Goal: Navigation & Orientation: Find specific page/section

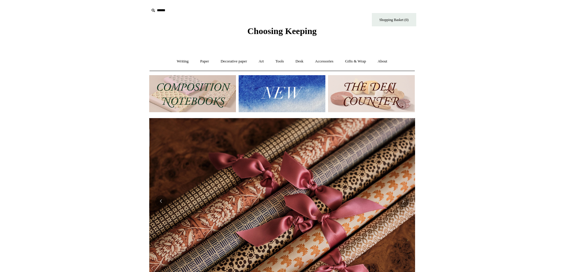
scroll to position [0, 532]
click at [184, 62] on link "Writing +" at bounding box center [182, 62] width 23 height 16
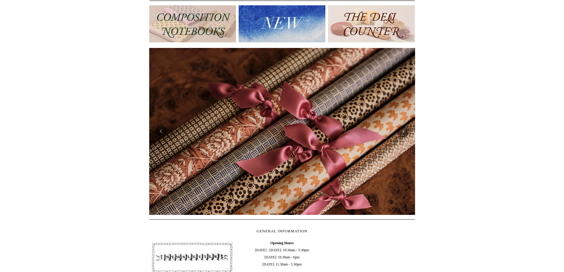
click at [184, 28] on img at bounding box center [192, 23] width 87 height 37
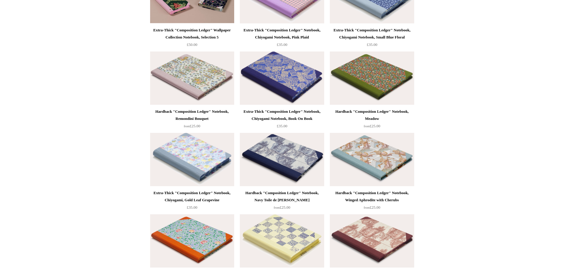
scroll to position [711, 0]
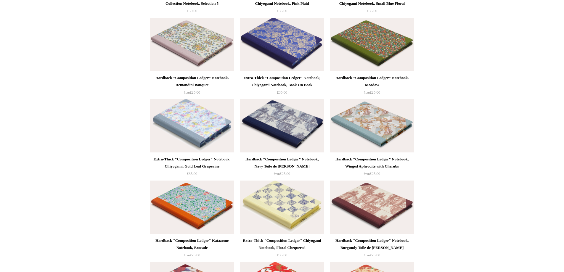
click at [293, 142] on img at bounding box center [282, 125] width 84 height 53
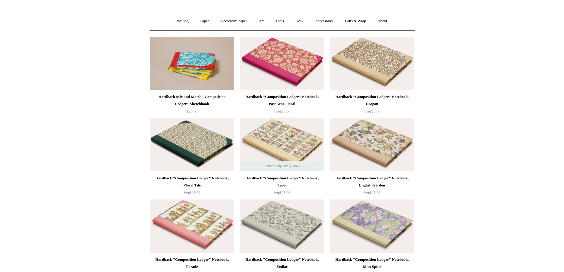
scroll to position [0, 0]
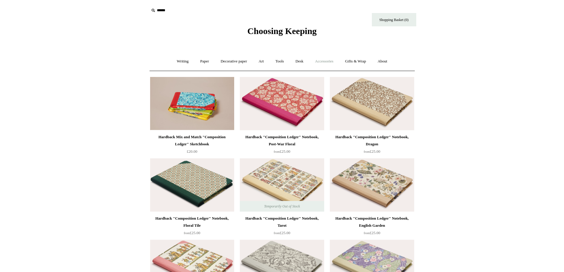
click at [326, 64] on link "Accessories +" at bounding box center [324, 62] width 29 height 16
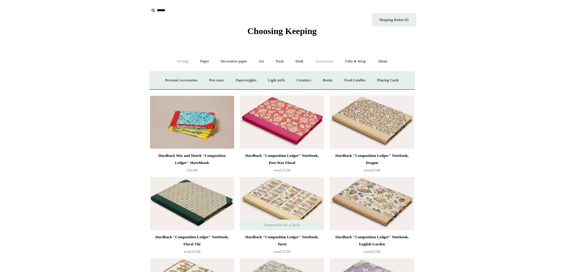
click at [182, 64] on link "Writing +" at bounding box center [182, 62] width 23 height 16
click at [204, 80] on link "Fountain pens +" at bounding box center [210, 81] width 32 height 16
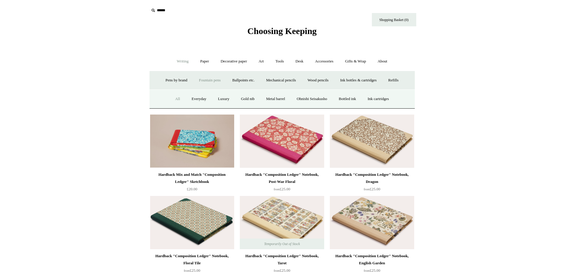
click at [172, 98] on link "All" at bounding box center [178, 99] width 16 height 16
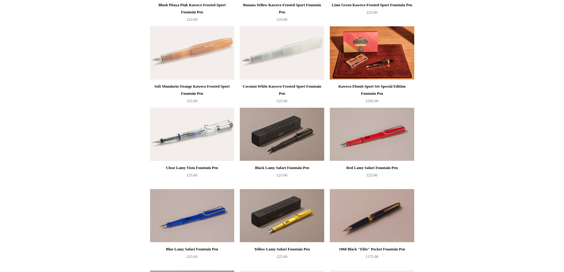
scroll to position [474, 0]
